Goal: Task Accomplishment & Management: Manage account settings

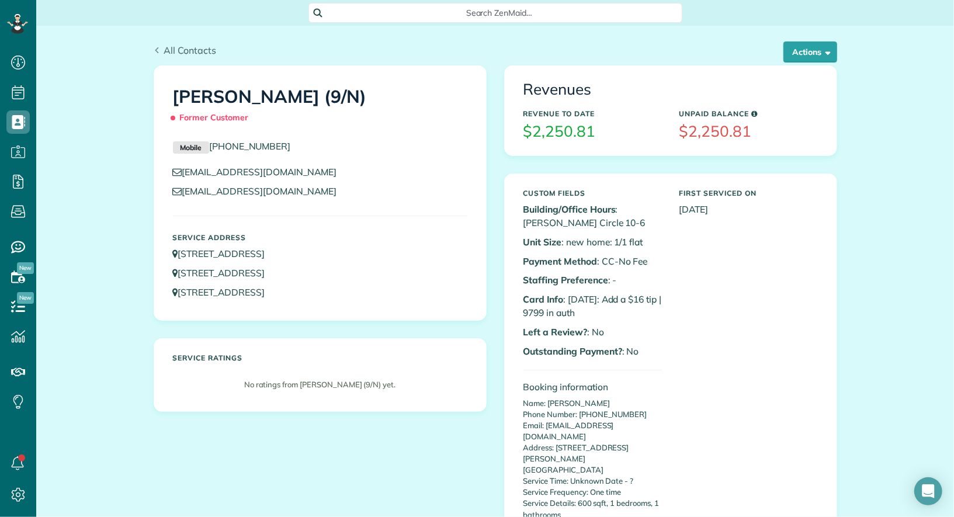
scroll to position [5, 5]
click at [189, 40] on div "All Contacts Actions Edit Add Appointment Recent Activity Send Email Update Cus…" at bounding box center [495, 46] width 701 height 40
click at [189, 45] on span "All Contacts" at bounding box center [190, 50] width 53 height 12
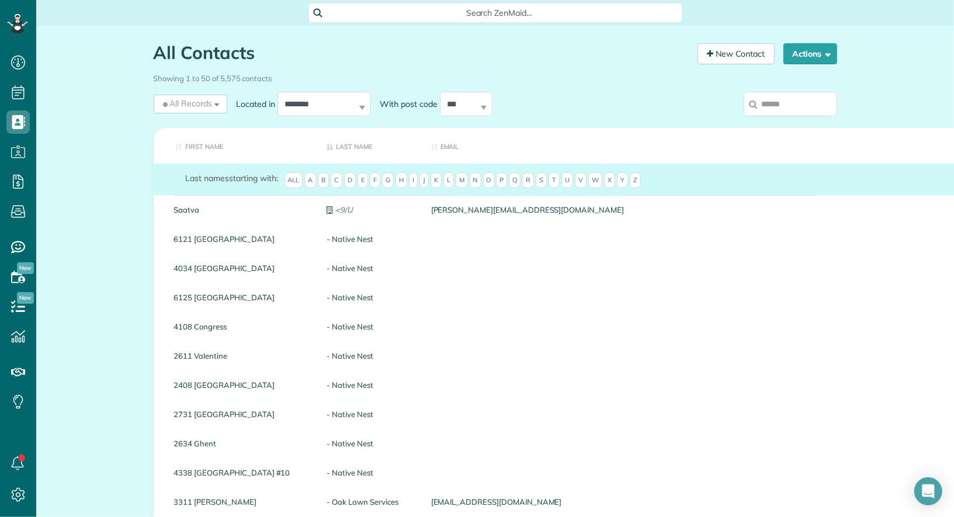
scroll to position [5, 5]
click at [782, 100] on input "search" at bounding box center [790, 104] width 93 height 25
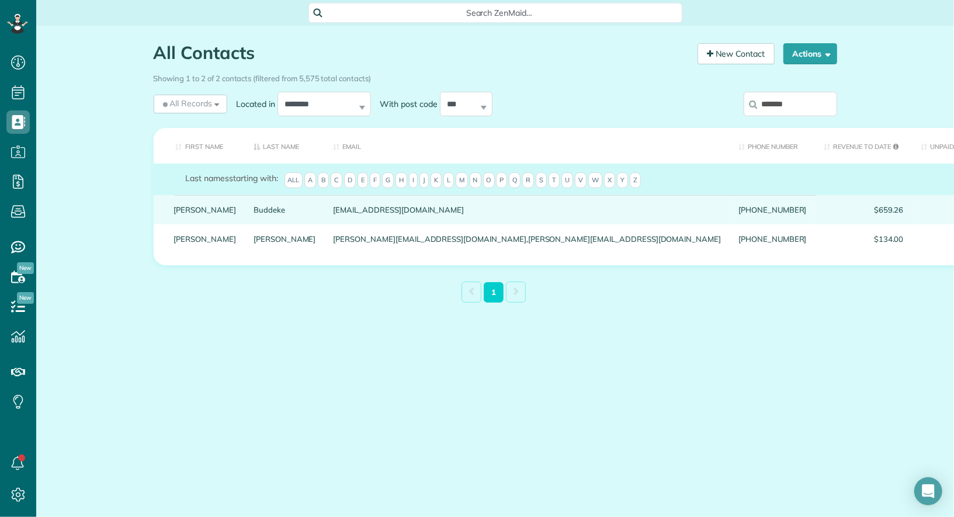
type input "*******"
click at [182, 214] on link "Jeff" at bounding box center [205, 210] width 63 height 8
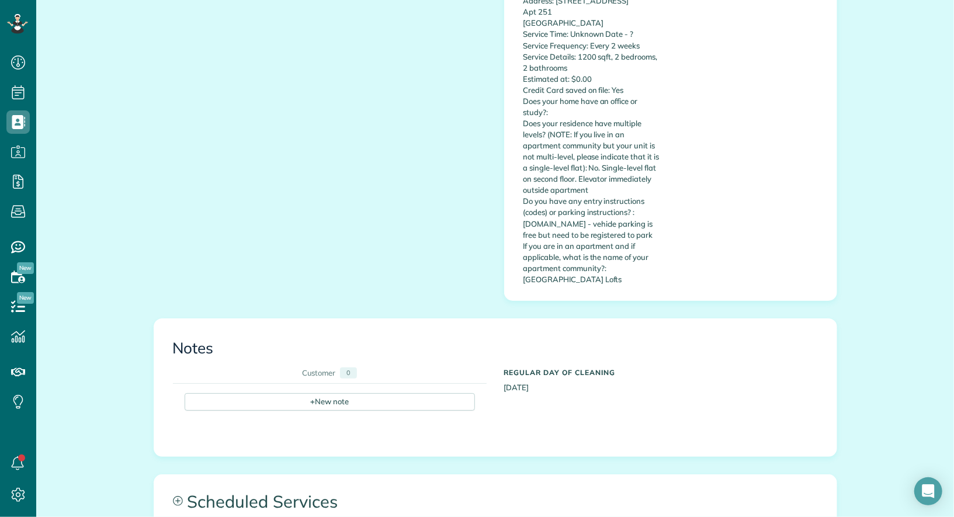
scroll to position [463, 0]
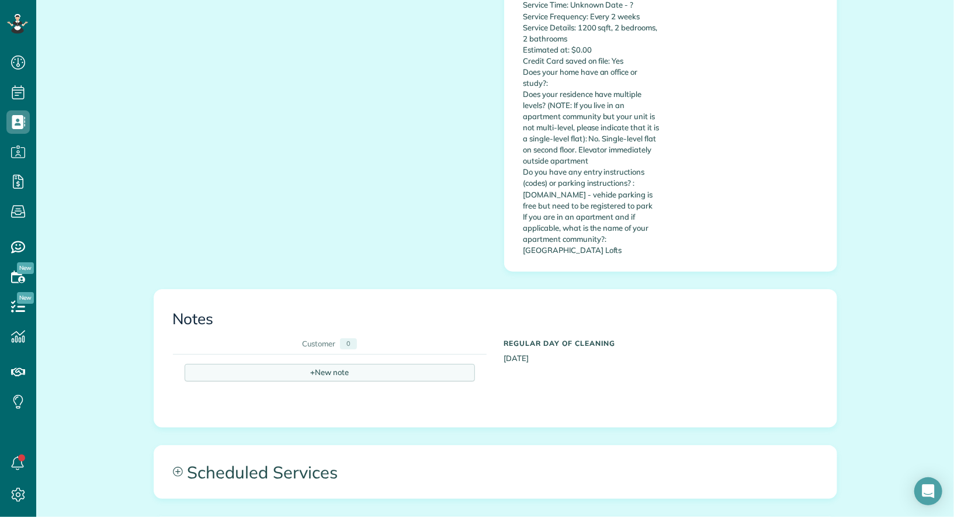
click at [415, 364] on div "+ New note" at bounding box center [330, 373] width 290 height 18
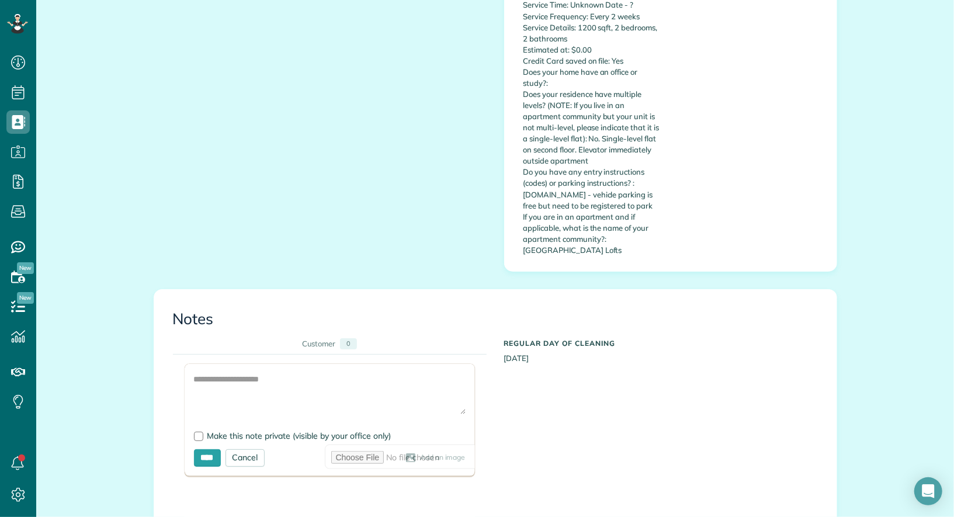
click at [242, 416] on form "Add Image Make this note private (visible by your office only) **** Cancel Add …" at bounding box center [330, 420] width 290 height 112
click at [242, 431] on span "Make this note private (visible by your office only)" at bounding box center [299, 436] width 184 height 11
click at [244, 386] on textarea at bounding box center [330, 393] width 272 height 41
paste textarea "**********"
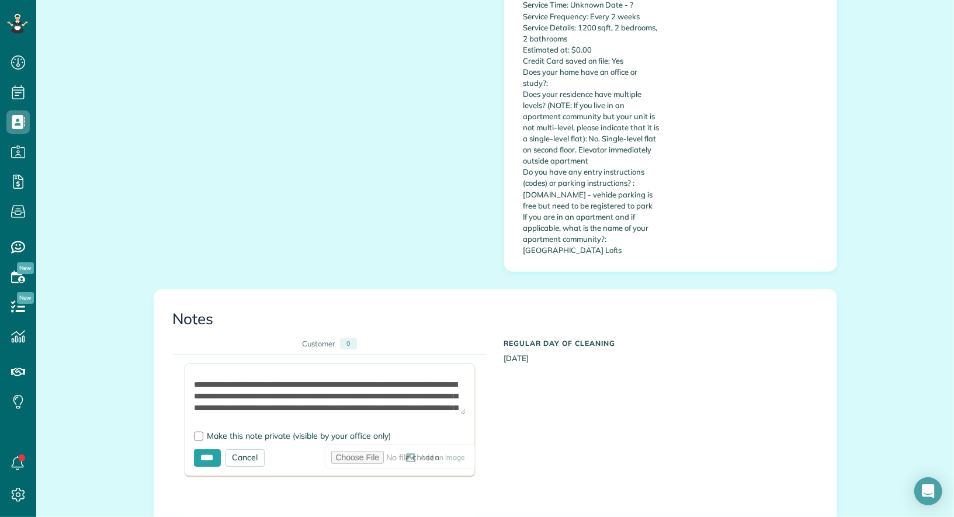
scroll to position [0, 0]
click at [317, 373] on textarea "**********" at bounding box center [330, 393] width 272 height 41
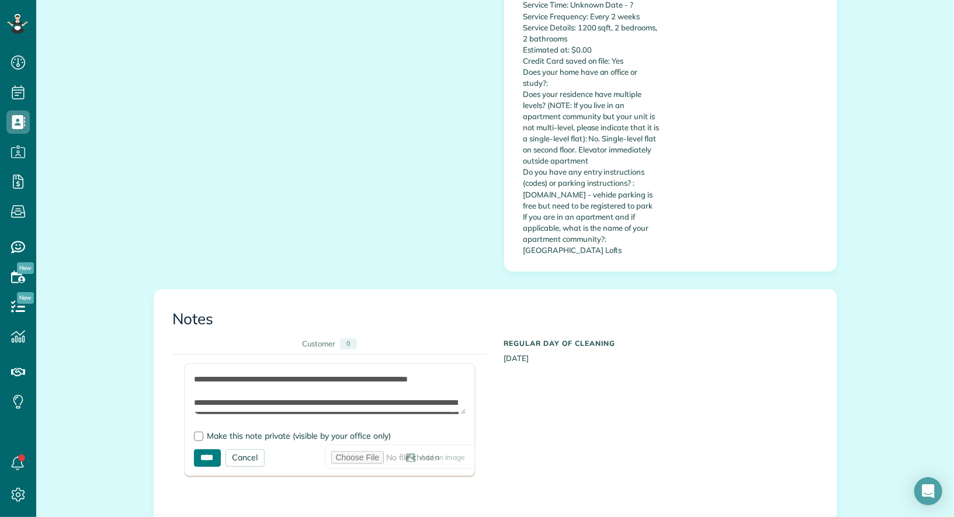
type textarea "**********"
click at [213, 449] on input "****" at bounding box center [207, 458] width 27 height 18
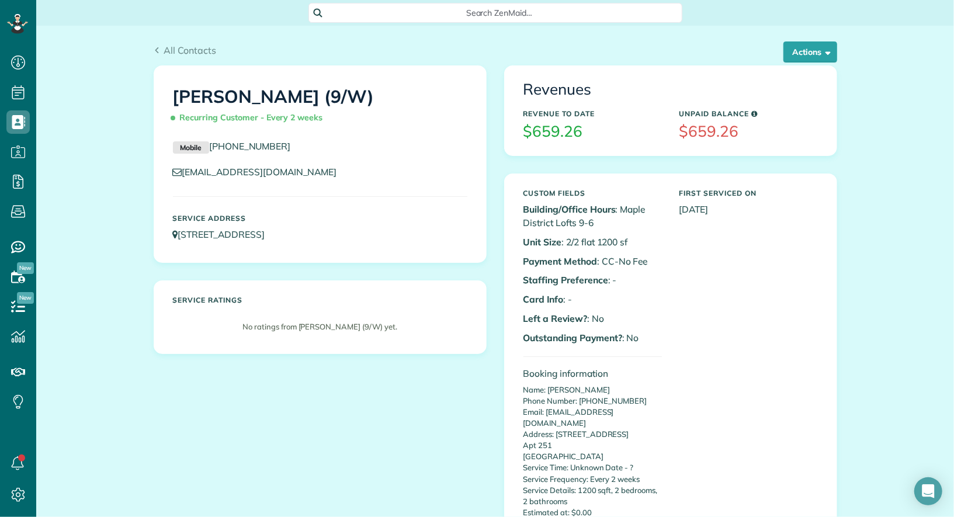
scroll to position [5, 5]
click at [824, 50] on span "button" at bounding box center [826, 51] width 9 height 9
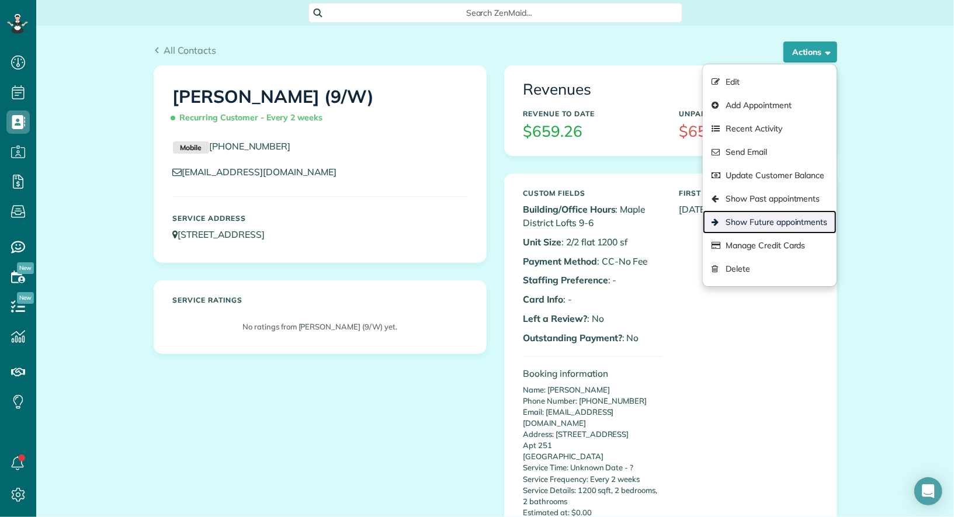
click at [784, 218] on link "Show Future appointments" at bounding box center [769, 221] width 133 height 23
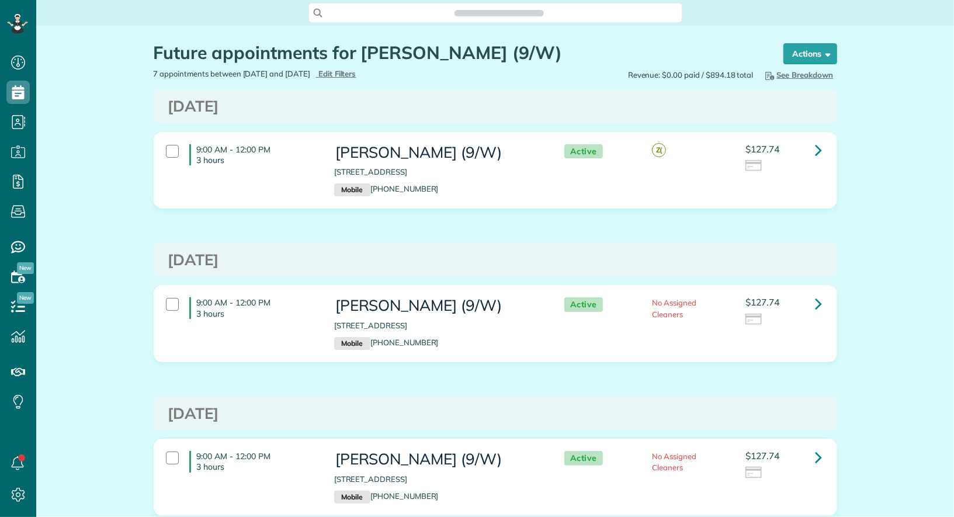
scroll to position [5, 5]
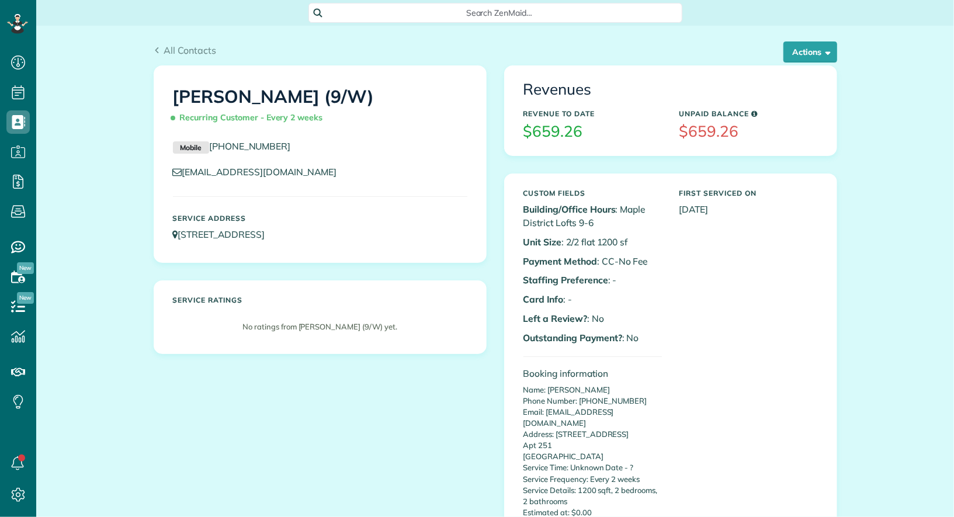
scroll to position [5, 5]
click at [809, 39] on div "All Contacts Actions Edit Add Appointment Recent Activity Send Email Update Cus…" at bounding box center [495, 46] width 701 height 40
click at [807, 54] on button "Actions" at bounding box center [811, 51] width 54 height 21
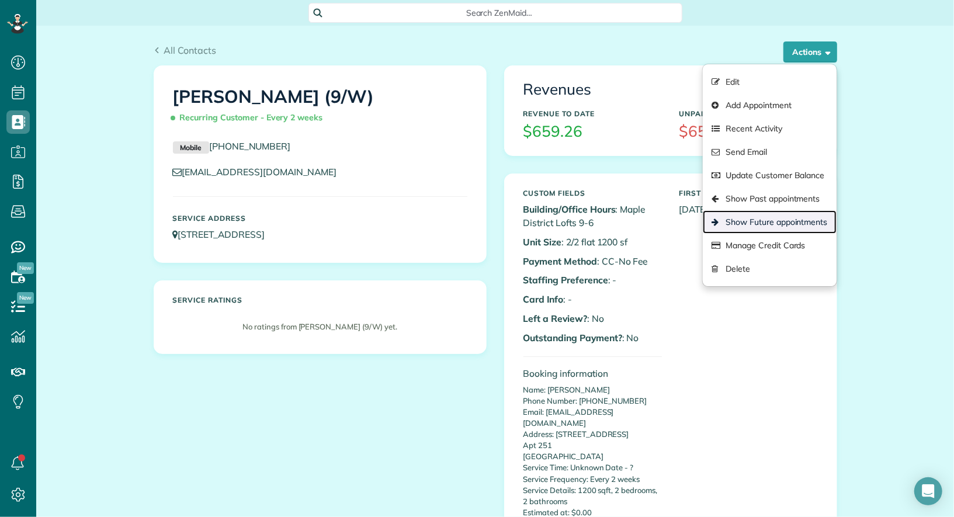
click at [792, 217] on link "Show Future appointments" at bounding box center [769, 221] width 133 height 23
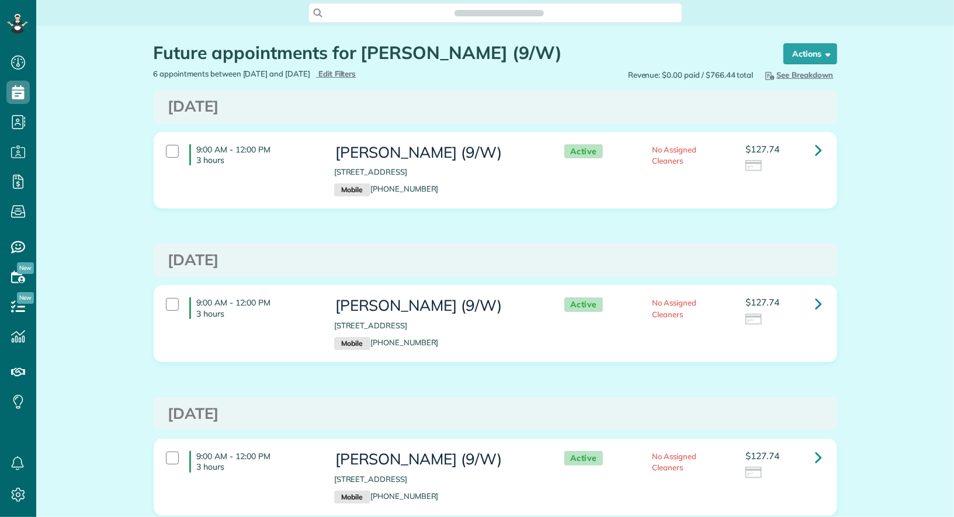
scroll to position [5, 5]
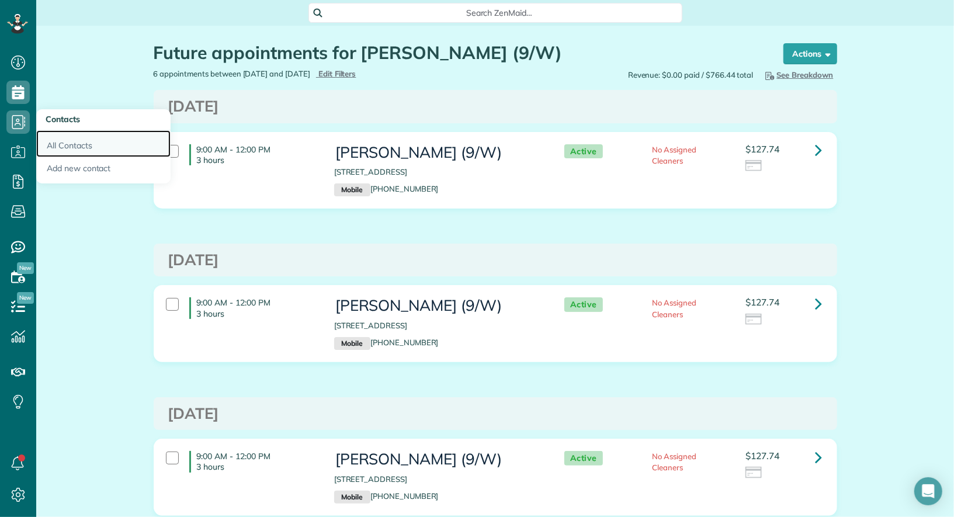
click at [83, 148] on link "All Contacts" at bounding box center [103, 143] width 134 height 27
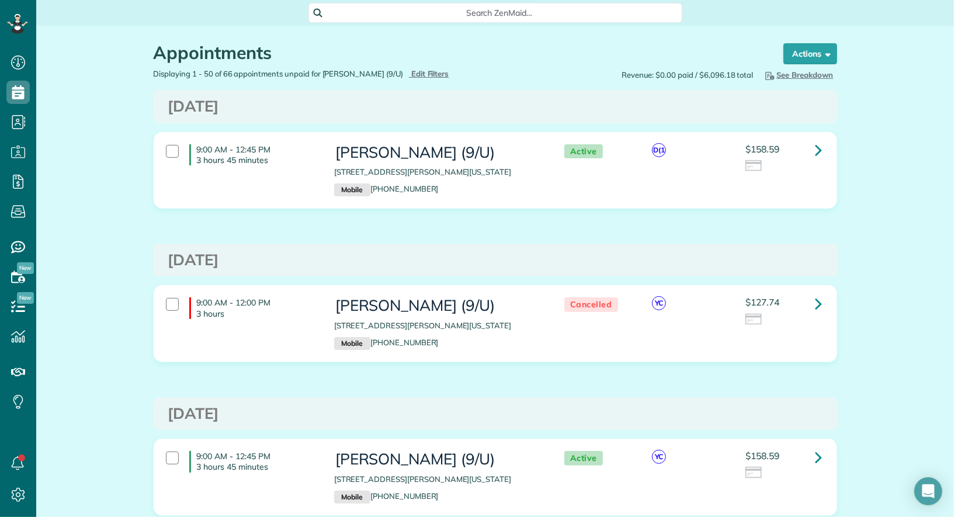
scroll to position [5, 5]
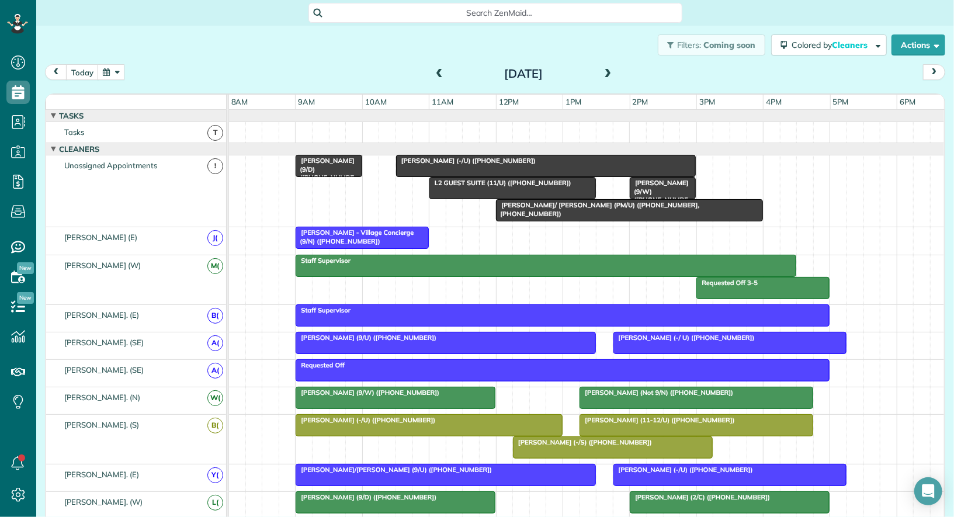
scroll to position [5, 5]
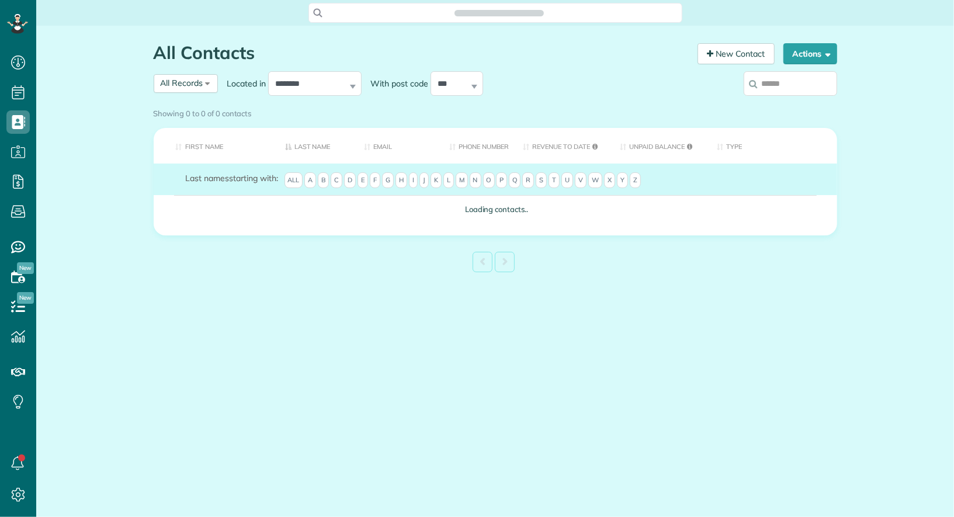
scroll to position [5, 5]
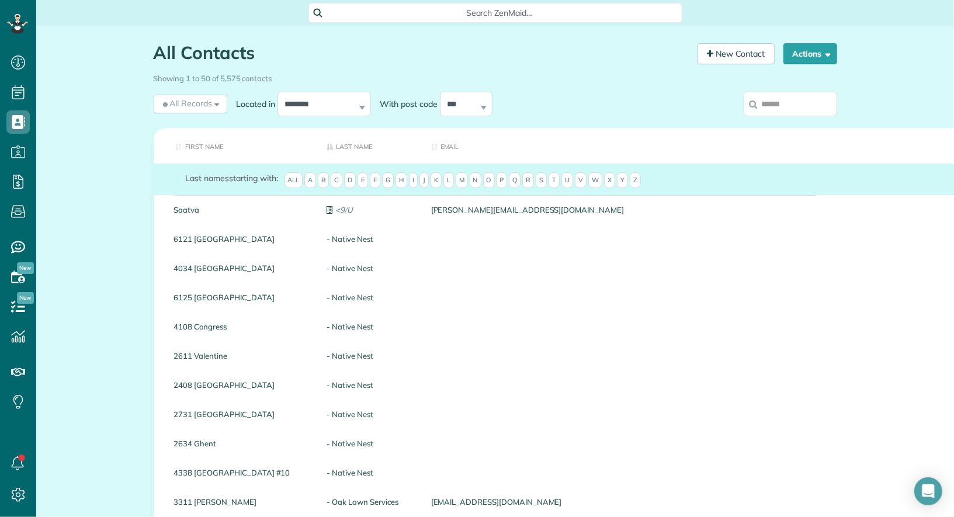
click at [769, 103] on input "search" at bounding box center [790, 104] width 93 height 25
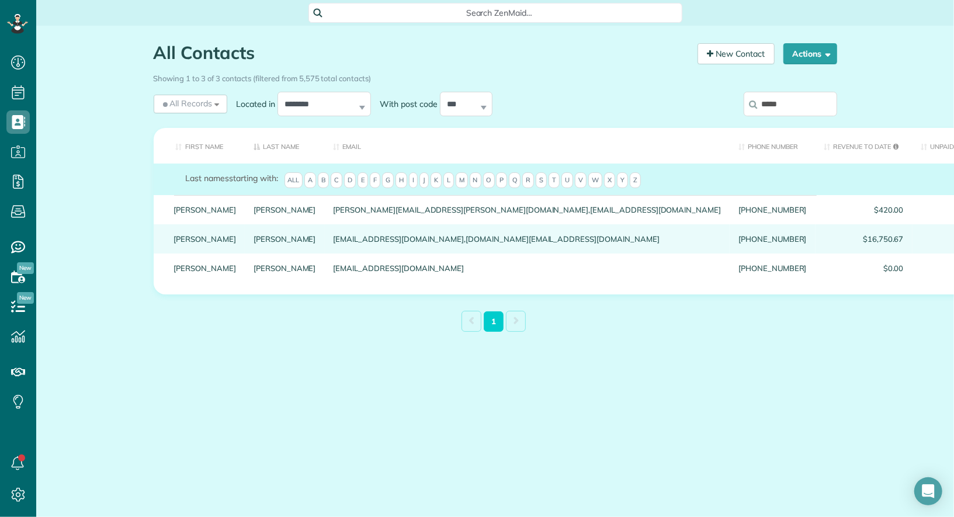
type input "*****"
click at [183, 243] on link "Matt" at bounding box center [205, 239] width 63 height 8
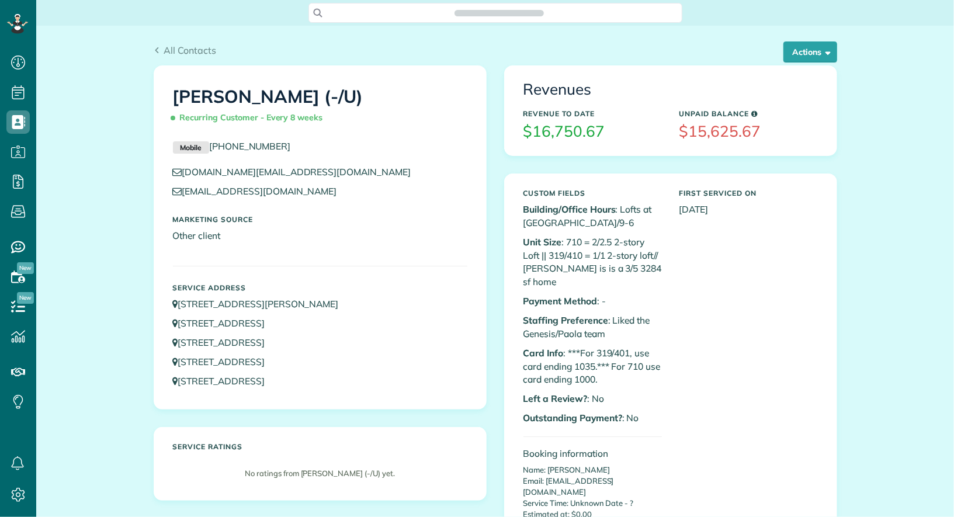
scroll to position [5, 5]
click at [834, 52] on button "Actions" at bounding box center [811, 51] width 54 height 21
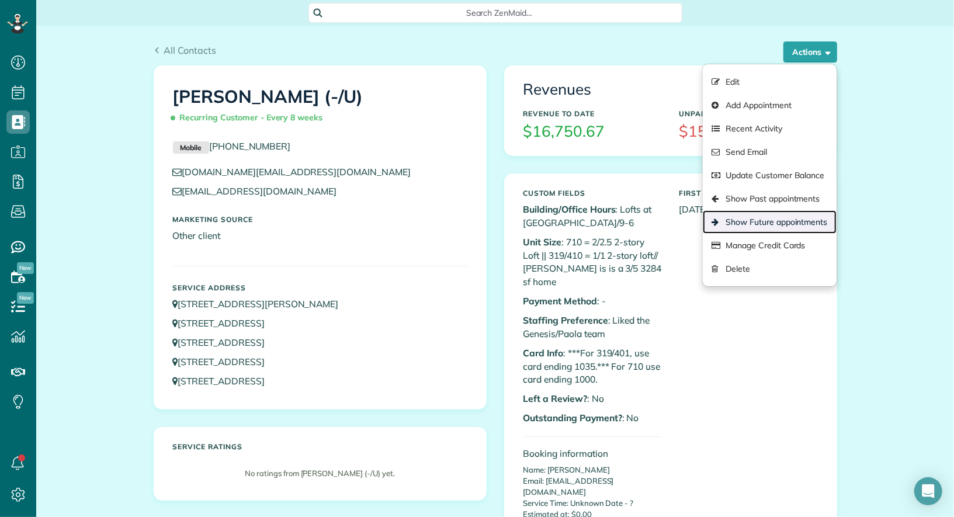
click at [786, 219] on link "Show Future appointments" at bounding box center [769, 221] width 133 height 23
